Goal: Task Accomplishment & Management: Use online tool/utility

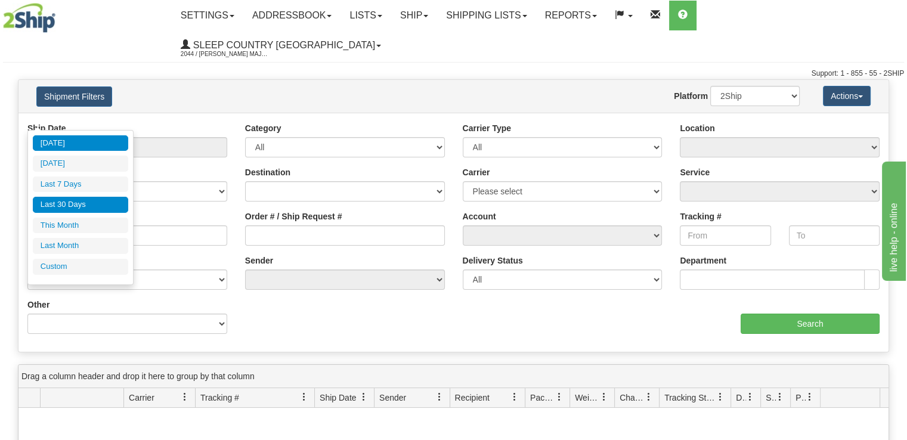
click at [98, 204] on li "Last 30 Days" at bounding box center [80, 205] width 95 height 16
type input "From 09/11/2025 To 10/10/2025"
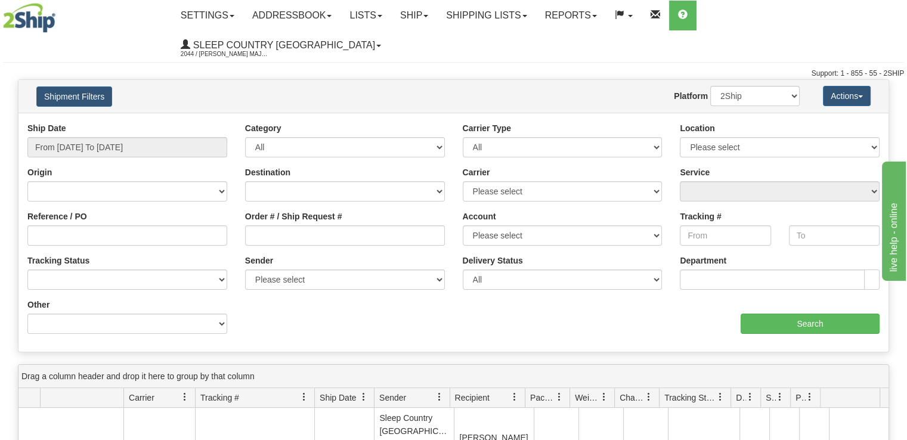
click at [294, 210] on div "Order # / Ship Request #" at bounding box center [345, 227] width 200 height 35
click at [294, 225] on input "Order # / Ship Request #" at bounding box center [345, 235] width 200 height 20
paste input "9000I147668"
type input "9000I147668"
click at [773, 86] on select "2Ship Imported" at bounding box center [754, 96] width 89 height 20
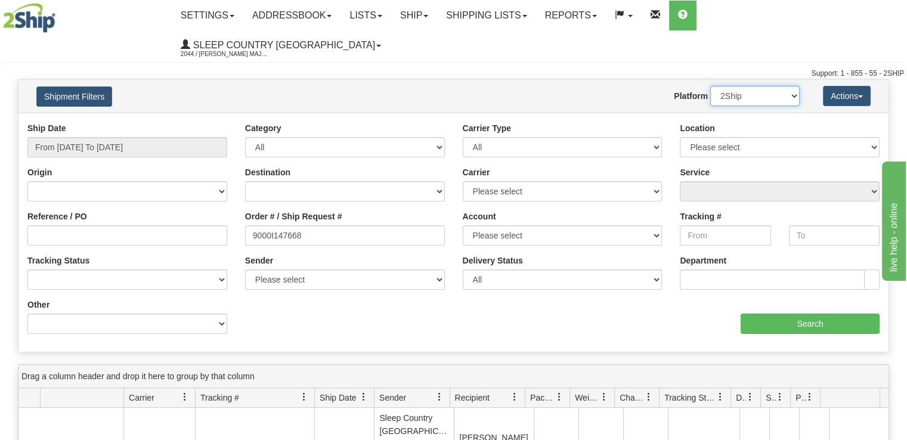
select select "1"
click at [710, 86] on select "2Ship Imported" at bounding box center [754, 96] width 89 height 20
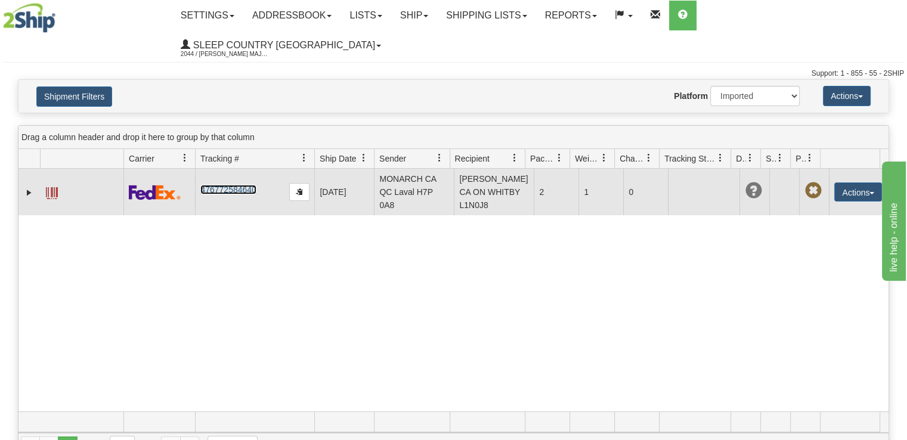
click at [235, 185] on link "476772584640" at bounding box center [227, 190] width 55 height 10
click at [868, 182] on button "Actions" at bounding box center [858, 191] width 48 height 19
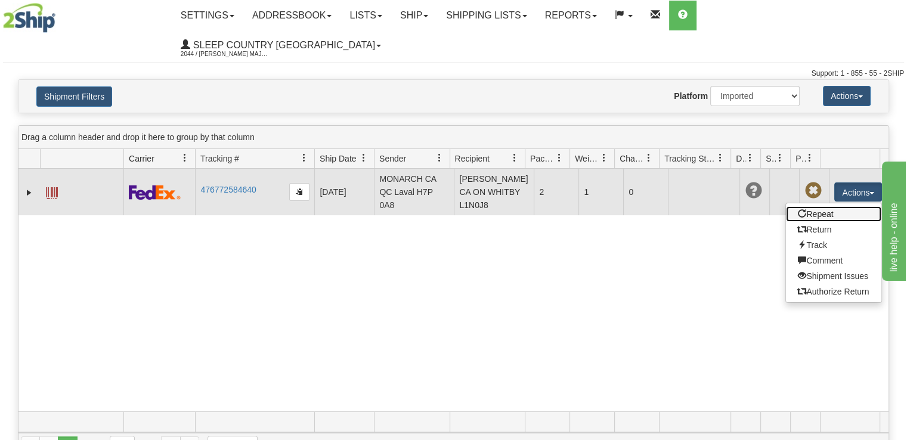
click at [830, 206] on link "Repeat" at bounding box center [833, 214] width 95 height 16
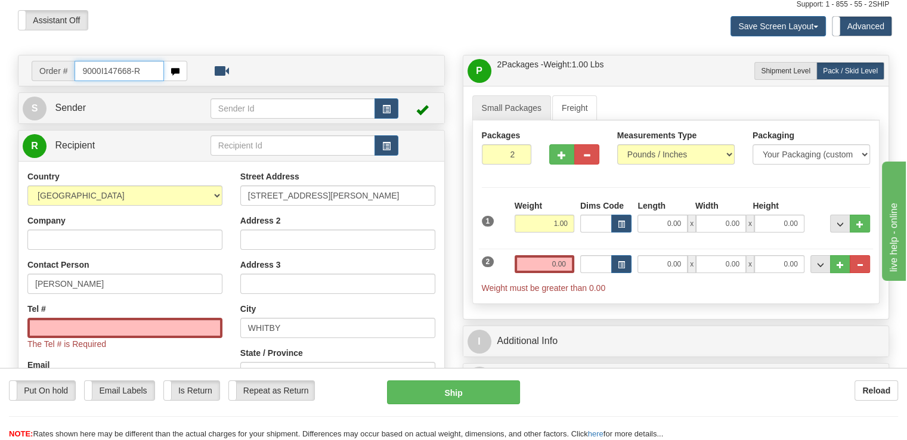
scroll to position [60, 0]
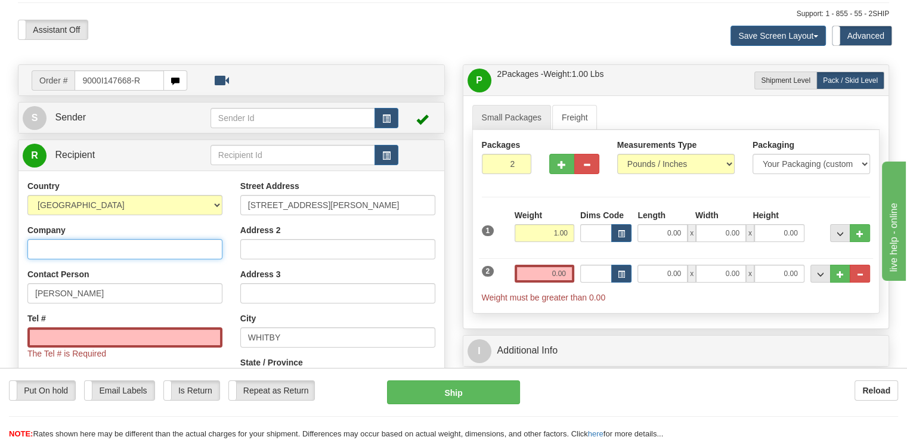
click at [130, 239] on input "Company" at bounding box center [124, 249] width 195 height 20
type input "Sleep Country"
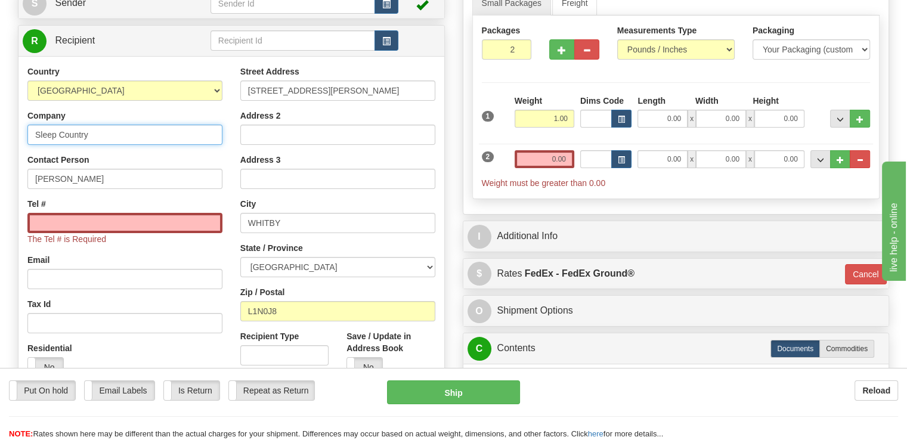
scroll to position [179, 0]
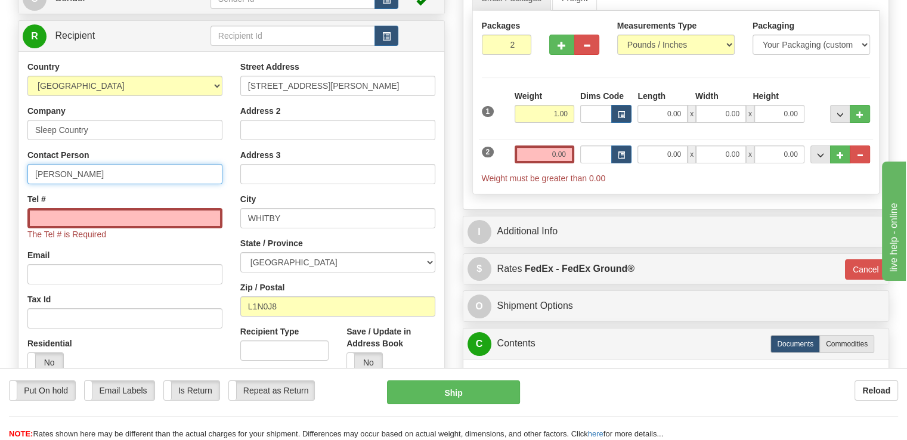
drag, startPoint x: 147, startPoint y: 149, endPoint x: -150, endPoint y: 149, distance: 297.5
click at [0, 149] on html "Training Course Close Toggle navigation Settings Shipping Preferences New Sende…" at bounding box center [453, 41] width 907 height 440
click at [96, 208] on input "Tel #" at bounding box center [124, 218] width 195 height 20
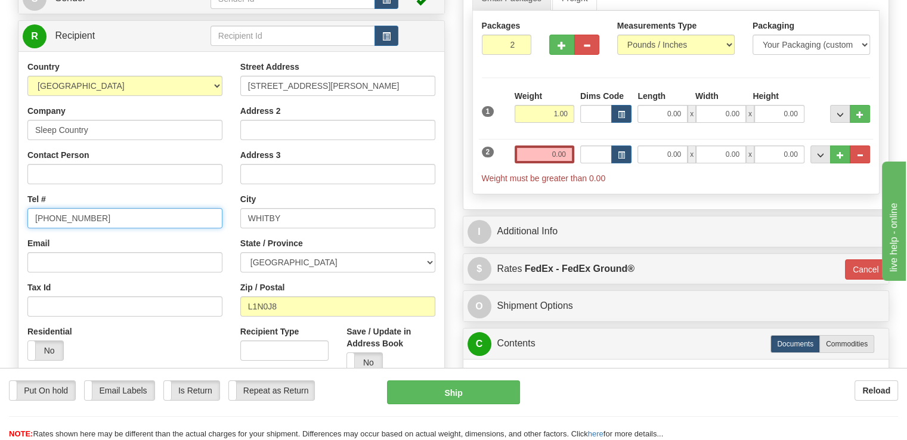
type input "888 736 7647"
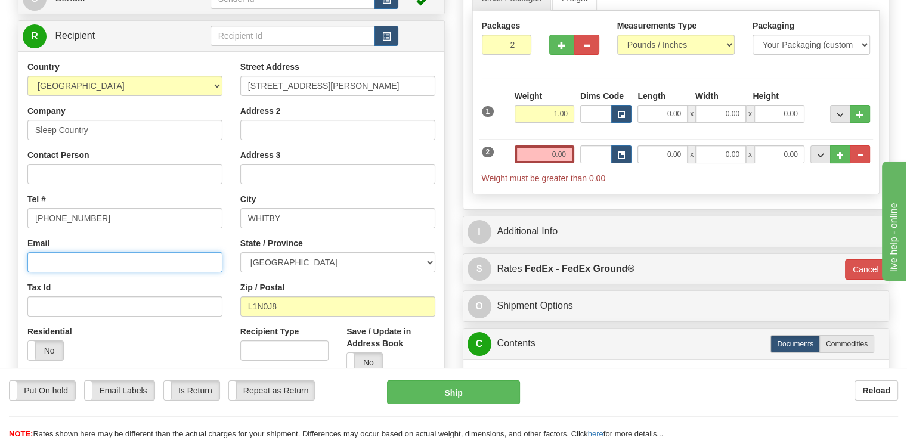
click at [166, 252] on input "Email" at bounding box center [124, 262] width 195 height 20
type input "cs@support.sleepcountry.ca"
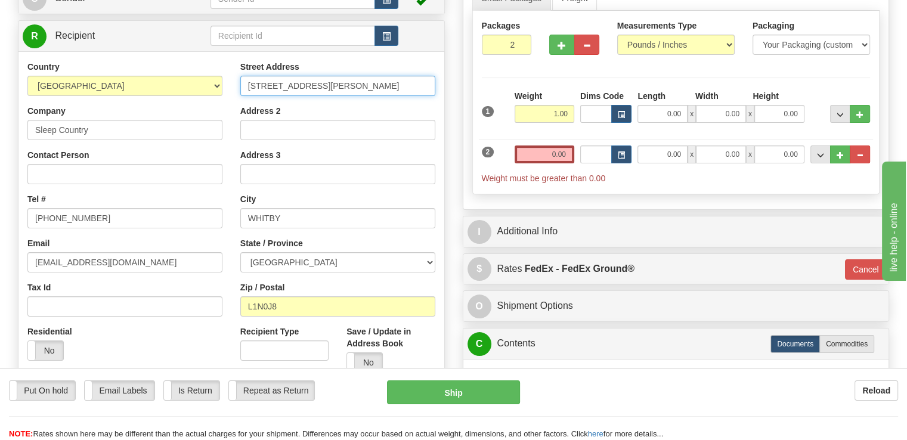
drag, startPoint x: 362, startPoint y: 55, endPoint x: 196, endPoint y: 56, distance: 166.4
click at [196, 61] on div "Country AFGHANISTAN ALAND ISLANDS ALBANIA ALGERIA AMERICAN SAMOA ANDORRA ANGOLA…" at bounding box center [231, 221] width 426 height 321
paste input "520 COLLEGE ST EAST"
type input "520 COLLEGE ST EAST"
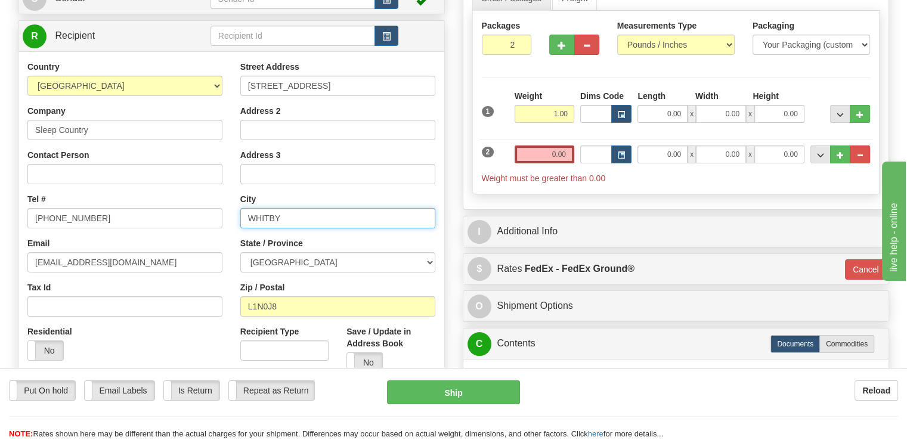
drag, startPoint x: 321, startPoint y: 191, endPoint x: 169, endPoint y: 181, distance: 152.4
click at [172, 182] on div "Country AFGHANISTAN ALAND ISLANDS ALBANIA ALGERIA AMERICAN SAMOA ANDORRA ANGOLA…" at bounding box center [231, 221] width 426 height 321
paste input "BELLEVILLE"
type input "BELLEVILLE"
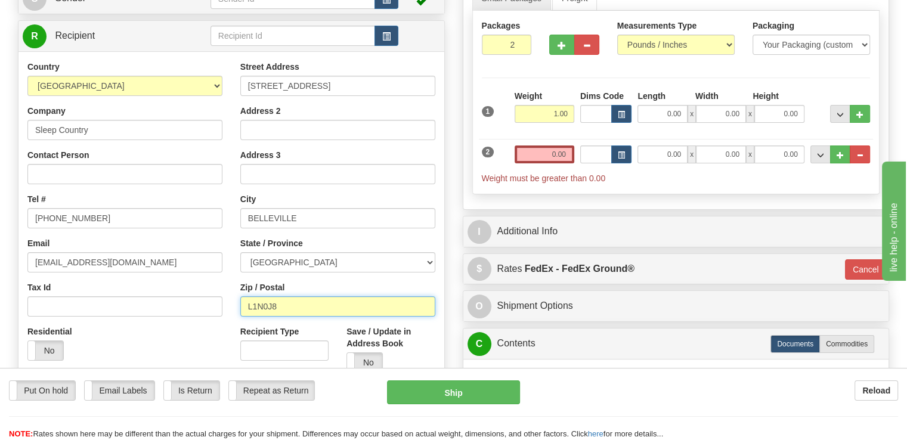
drag, startPoint x: 309, startPoint y: 280, endPoint x: 185, endPoint y: 280, distance: 124.0
click at [186, 280] on div "Country AFGHANISTAN ALAND ISLANDS ALBANIA ALGERIA AMERICAN SAMOA ANDORRA ANGOLA…" at bounding box center [231, 221] width 426 height 321
paste input "K8N 4Z6"
click at [250, 296] on input "K8N 4Z6" at bounding box center [337, 306] width 195 height 20
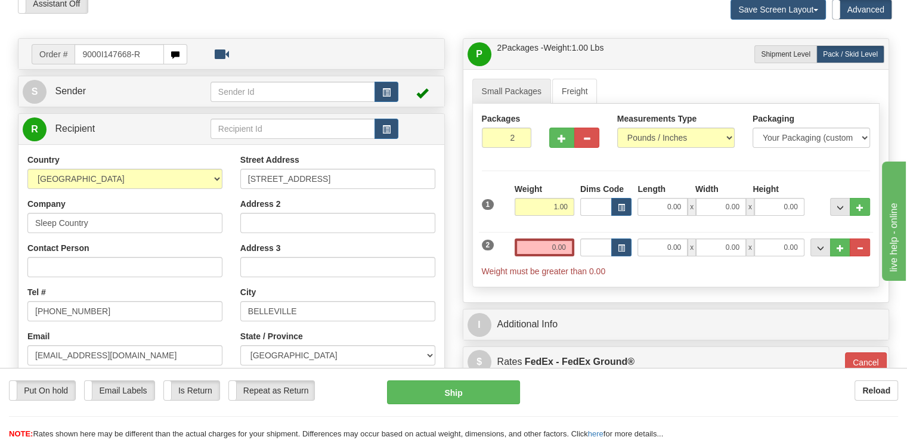
scroll to position [0, 0]
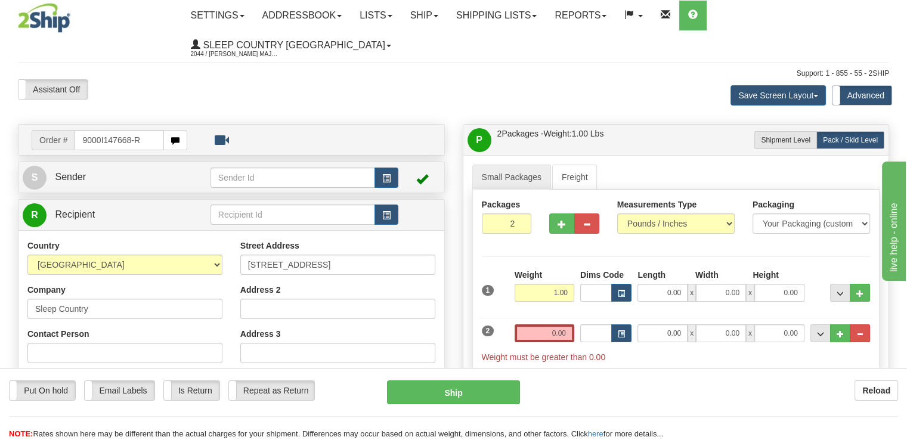
type input "K8N 4Z6"
click at [67, 172] on span "Sender" at bounding box center [70, 177] width 31 height 10
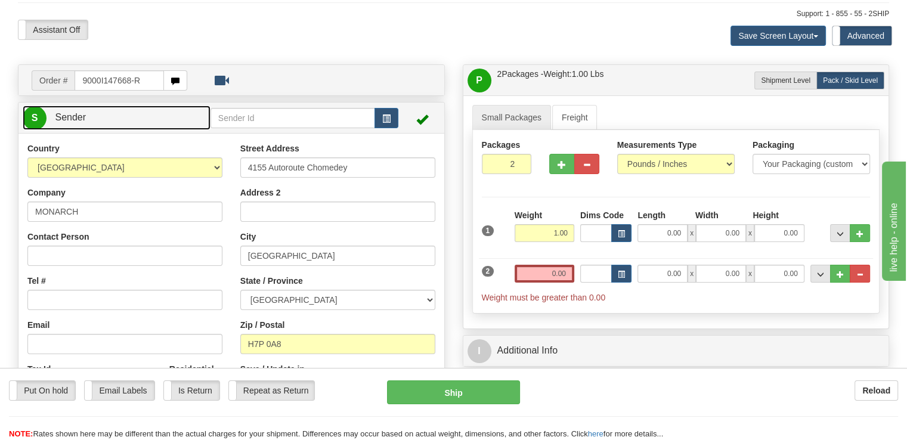
scroll to position [119, 0]
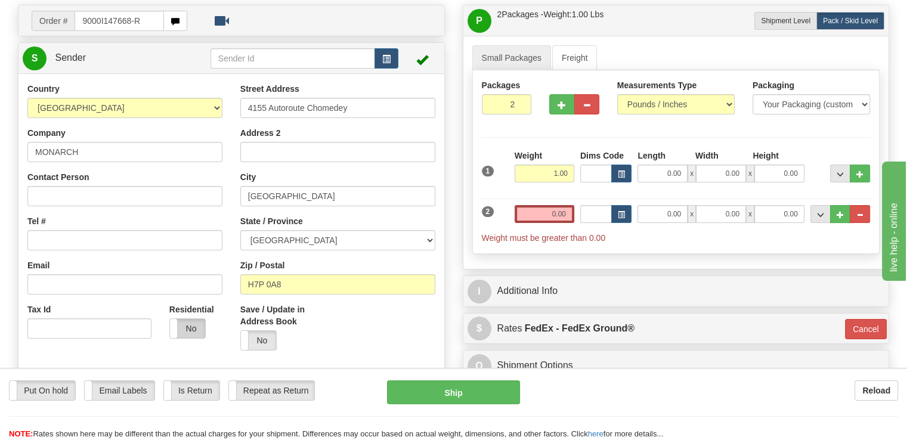
click at [186, 319] on label "No" at bounding box center [187, 328] width 35 height 19
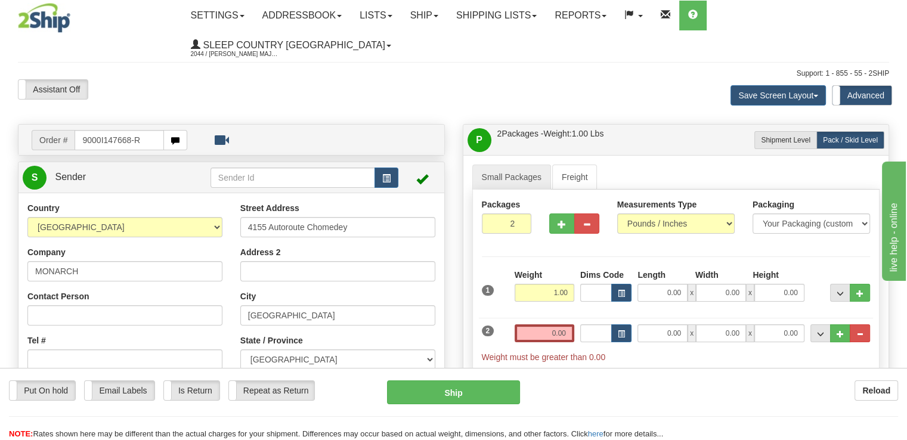
scroll to position [60, 0]
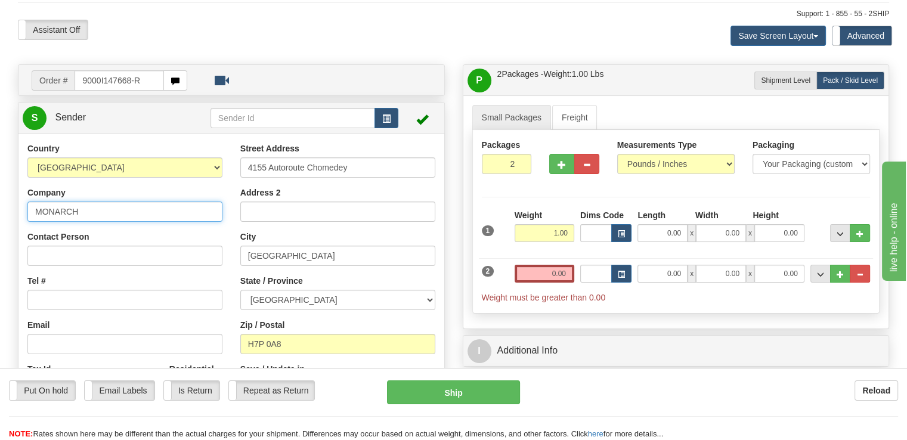
drag, startPoint x: 107, startPoint y: 184, endPoint x: -23, endPoint y: 171, distance: 130.1
click at [0, 171] on html "Training Course Close Toggle navigation Settings Shipping Preferences New Sende…" at bounding box center [453, 160] width 907 height 440
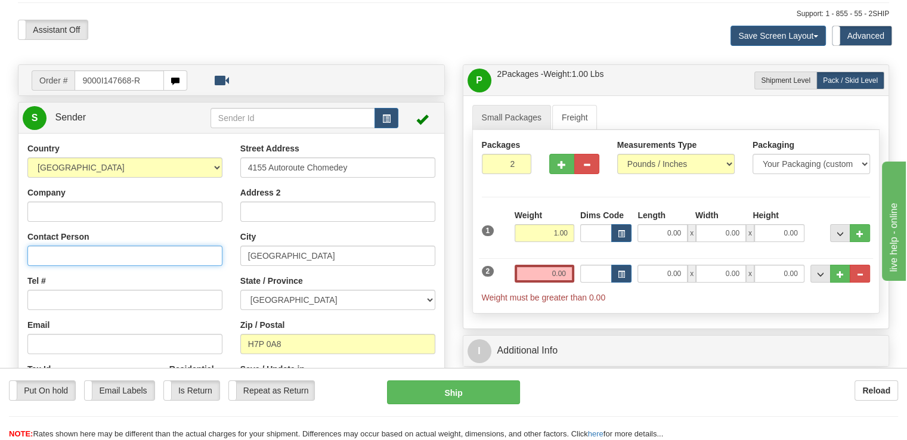
click at [95, 246] on input "Contact Person" at bounding box center [124, 256] width 195 height 20
paste input "MELANIE BREMNER"
type input "MELANIE BREMNER"
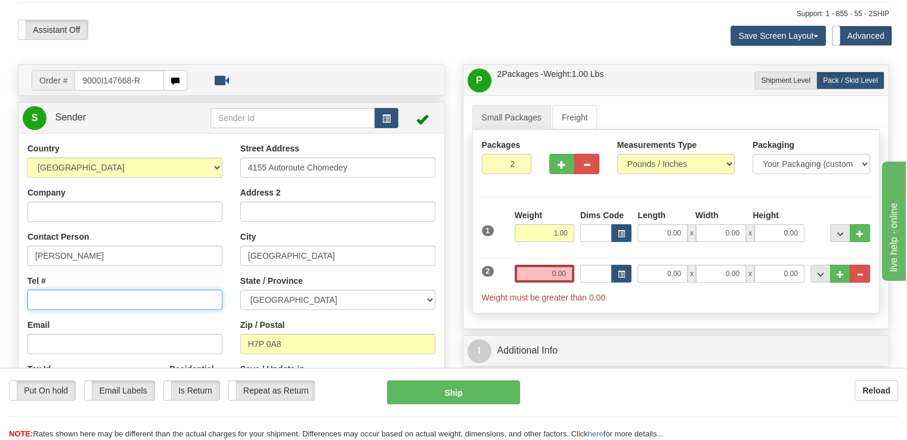
click at [149, 290] on input "Tel #" at bounding box center [124, 300] width 195 height 20
paste input "416 802-5005"
type input "416 802-5005"
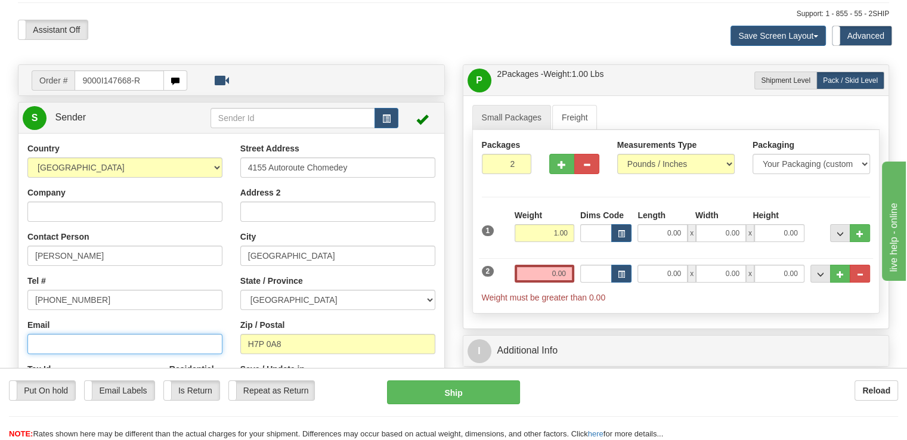
click at [83, 334] on input "Email" at bounding box center [124, 344] width 195 height 20
paste input "melaniebremner21@yahoo.ca"
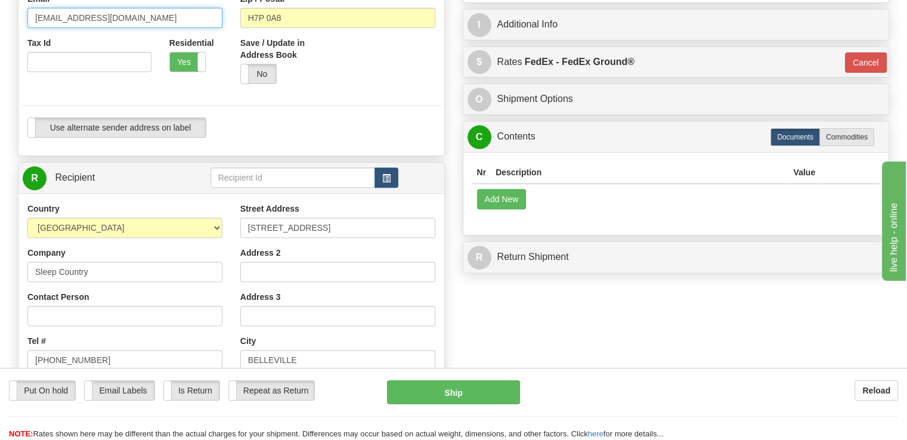
scroll to position [379, 0]
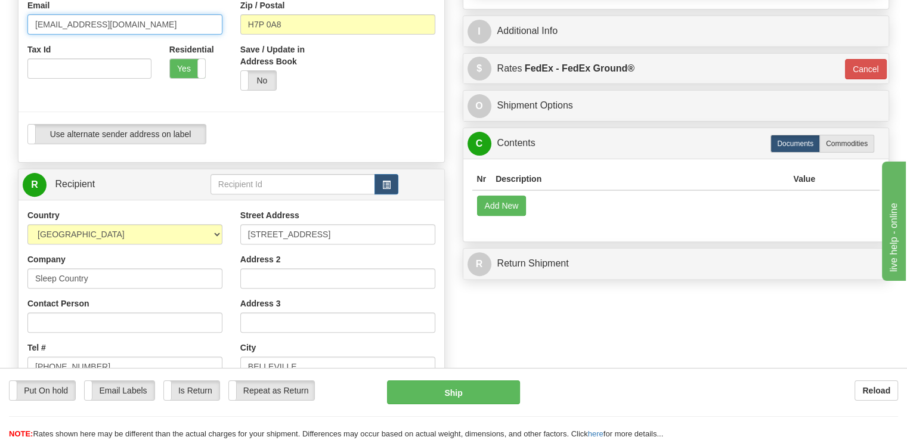
type input "melaniebremner21@yahoo.ca"
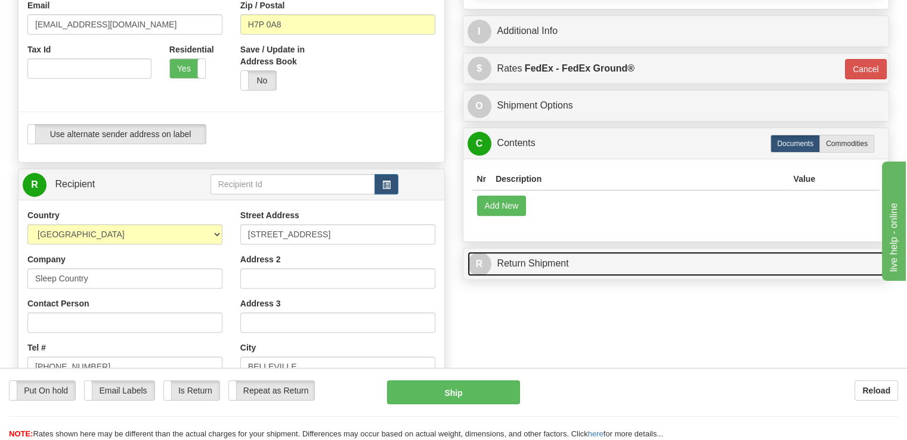
click at [648, 252] on link "R Return Shipment" at bounding box center [675, 264] width 417 height 24
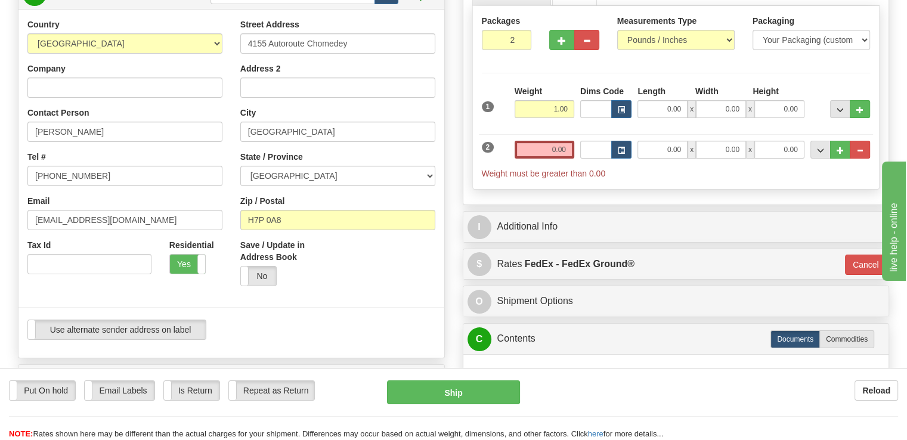
scroll to position [260, 0]
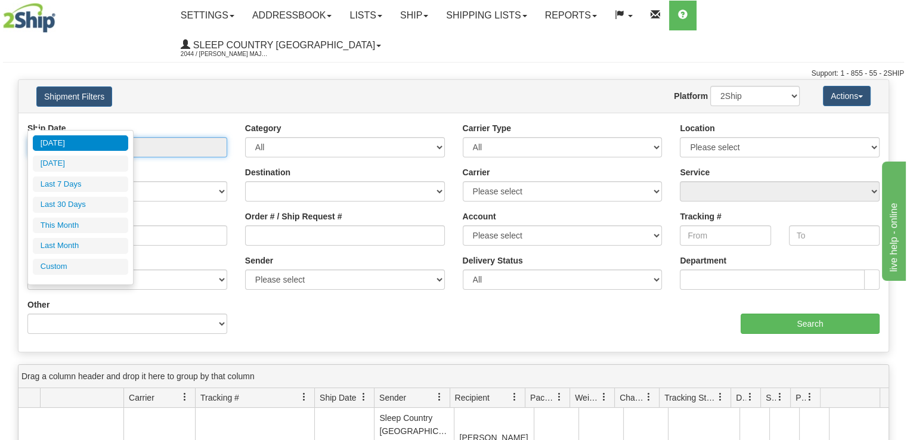
click at [154, 137] on input "From [DATE] To [DATE]" at bounding box center [127, 147] width 200 height 20
click at [97, 200] on li "Last 30 Days" at bounding box center [80, 205] width 95 height 16
type input "From [DATE] To [DATE]"
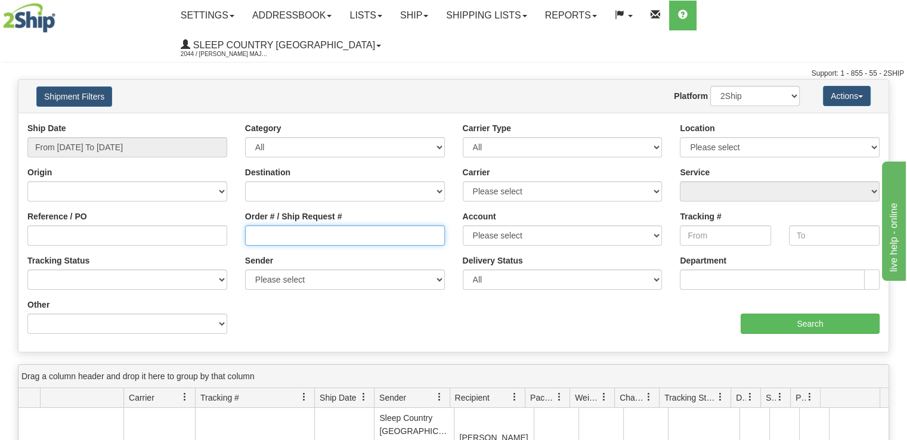
click at [284, 225] on input "Order # / Ship Request #" at bounding box center [345, 235] width 200 height 20
paste input "9000I147668"
type input "9000I147668"
click at [768, 86] on select "2Ship Imported" at bounding box center [754, 96] width 89 height 20
select select "1"
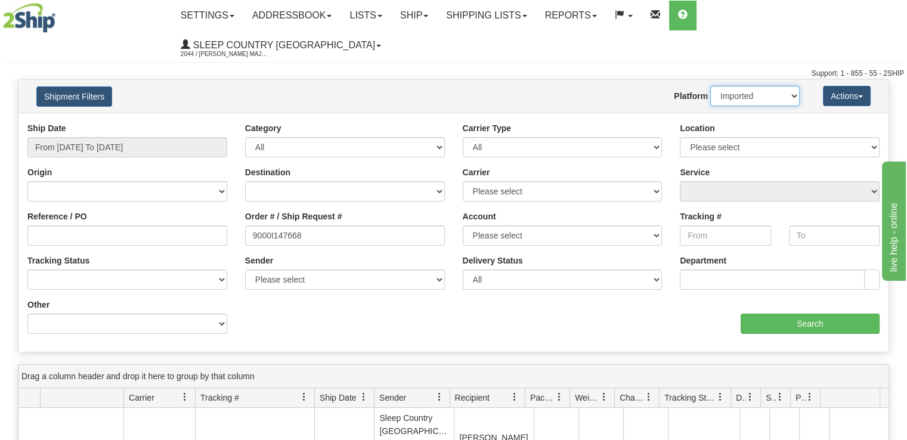
click at [710, 86] on select "2Ship Imported" at bounding box center [754, 96] width 89 height 20
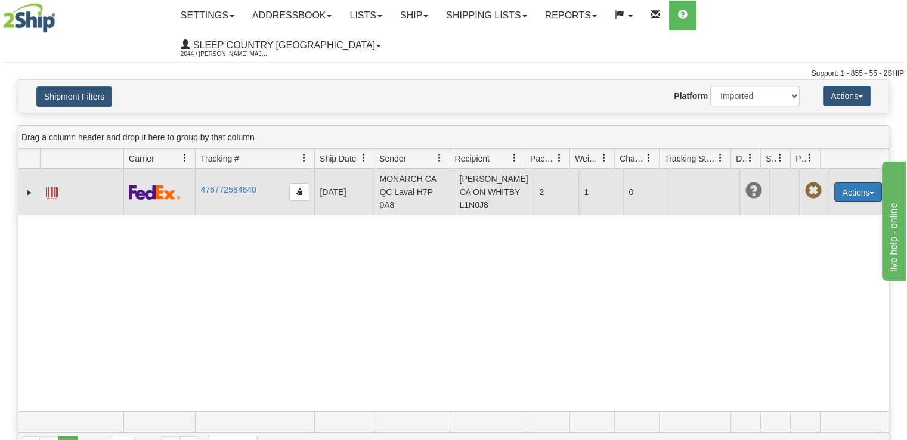
click at [868, 182] on button "Actions" at bounding box center [858, 191] width 48 height 19
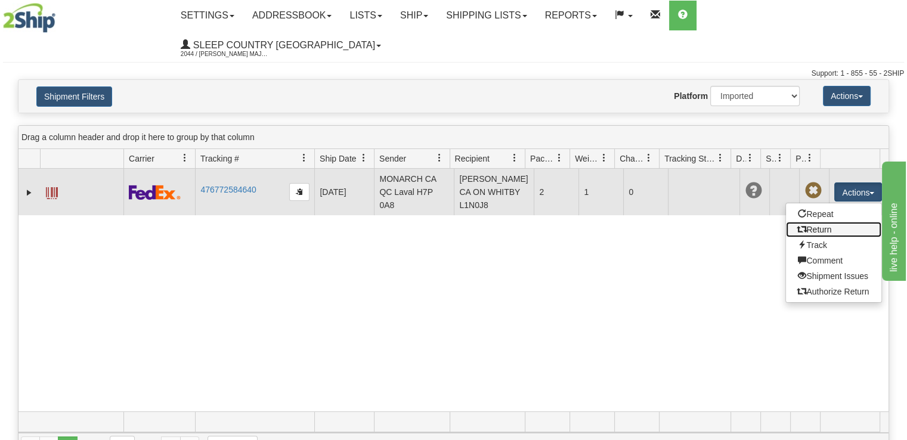
click at [828, 222] on link "Return" at bounding box center [833, 230] width 95 height 16
